Goal: Transaction & Acquisition: Download file/media

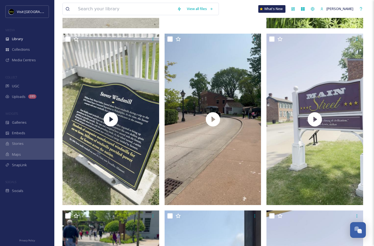
scroll to position [986, 0]
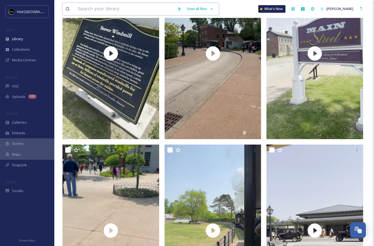
click at [152, 10] on input at bounding box center [124, 9] width 99 height 12
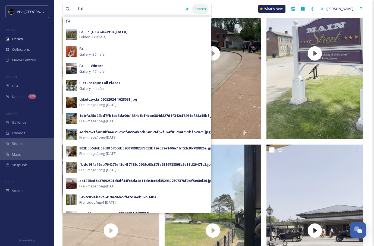
click at [195, 11] on div "Search" at bounding box center [200, 9] width 17 height 11
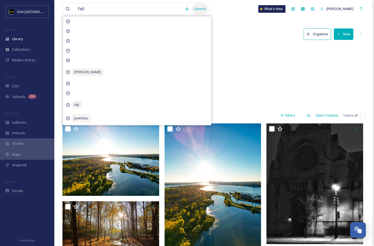
click at [201, 11] on div "Search" at bounding box center [200, 9] width 17 height 11
click at [239, 57] on div "Seasonal Fall in [GEOGRAPHIC_DATA] 113 items" at bounding box center [214, 76] width 304 height 62
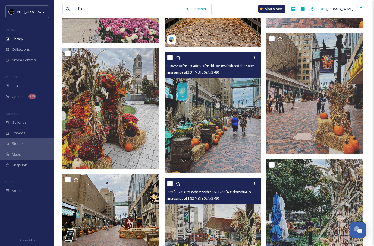
scroll to position [2341, 0]
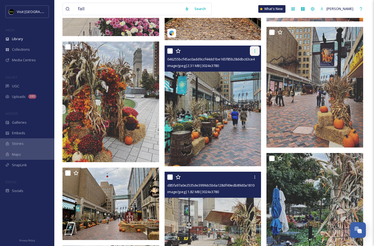
click at [254, 53] on icon at bounding box center [255, 51] width 4 height 4
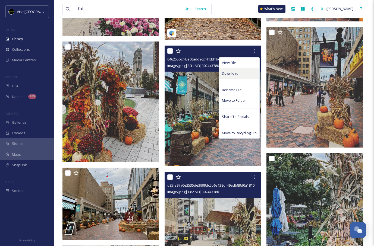
click at [234, 73] on span "Download" at bounding box center [230, 73] width 17 height 5
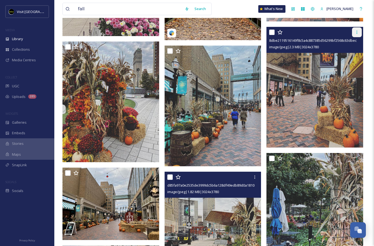
click at [356, 33] on icon at bounding box center [357, 32] width 4 height 4
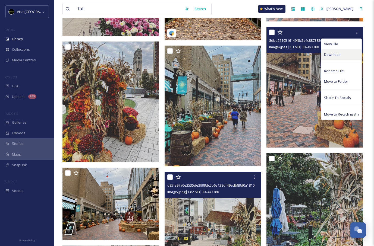
click at [336, 54] on span "Download" at bounding box center [332, 54] width 17 height 5
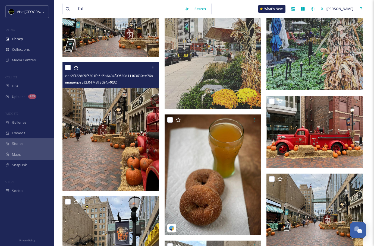
scroll to position [2527, 0]
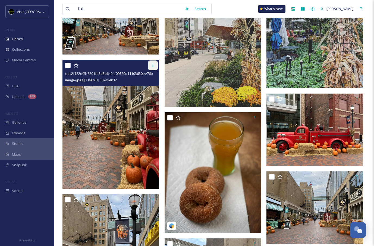
click at [152, 65] on icon at bounding box center [153, 65] width 4 height 4
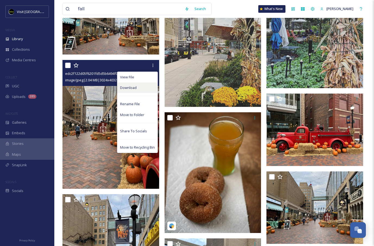
click at [142, 89] on div "Download" at bounding box center [137, 88] width 40 height 11
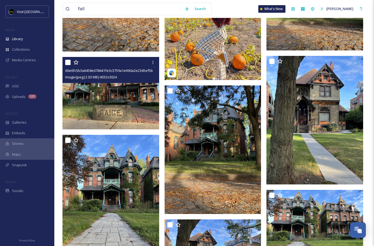
scroll to position [3406, 0]
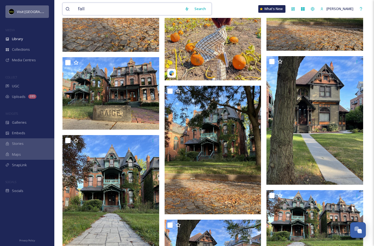
drag, startPoint x: 105, startPoint y: 8, endPoint x: 30, endPoint y: 15, distance: 75.1
type input "f"
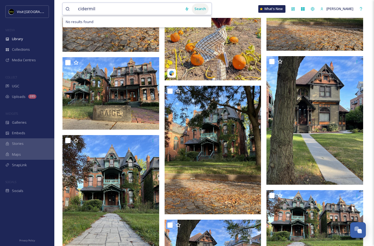
type input "cidermil"
click at [192, 9] on div "Search" at bounding box center [200, 9] width 17 height 11
